Goal: Task Accomplishment & Management: Use online tool/utility

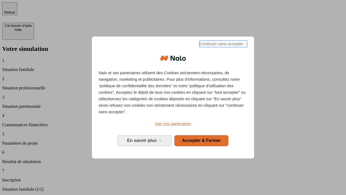
click at [223, 45] on span "Continuer sans accepter →" at bounding box center [223, 44] width 48 height 6
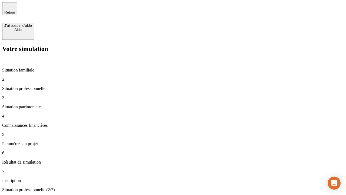
type input "30 000"
type input "1 000"
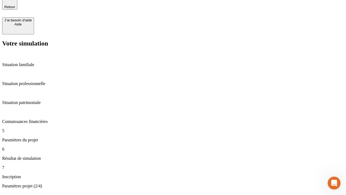
type input "40"
type input "200 000"
type input "640"
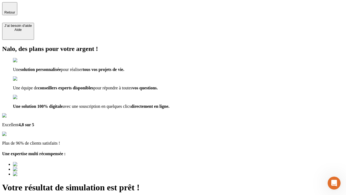
type input "[EMAIL_ADDRESS][DOMAIN_NAME]"
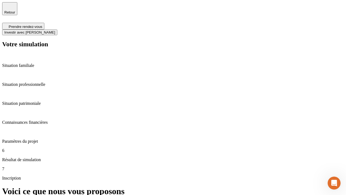
click at [55, 30] on span "Investir avec [PERSON_NAME]" at bounding box center [29, 32] width 51 height 4
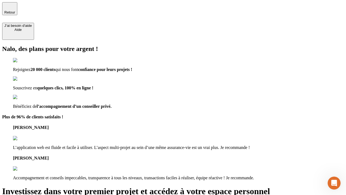
type input "[EMAIL_ADDRESS][DOMAIN_NAME]"
